Goal: Information Seeking & Learning: Compare options

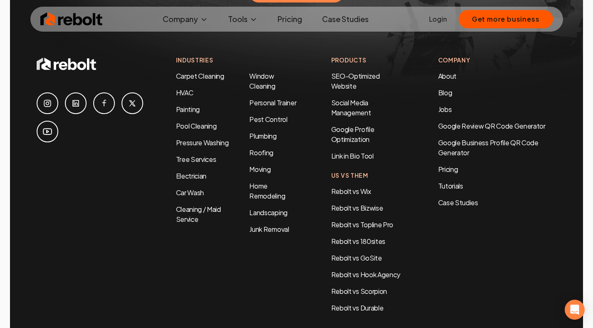
scroll to position [4063, 0]
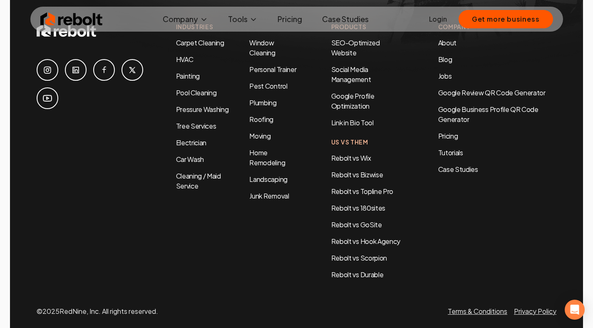
click at [295, 16] on link "Pricing" at bounding box center [290, 19] width 38 height 17
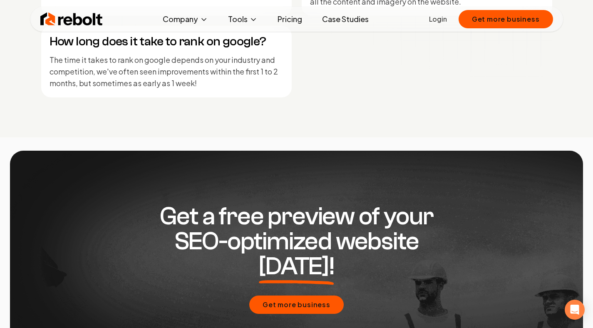
scroll to position [4063, 0]
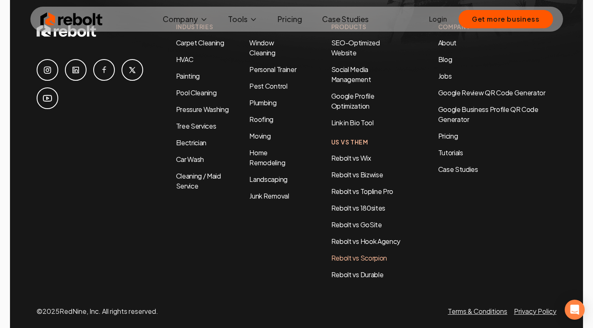
click at [379, 253] on link "Rebolt vs Scorpion" at bounding box center [359, 257] width 56 height 9
